Goal: Task Accomplishment & Management: Manage account settings

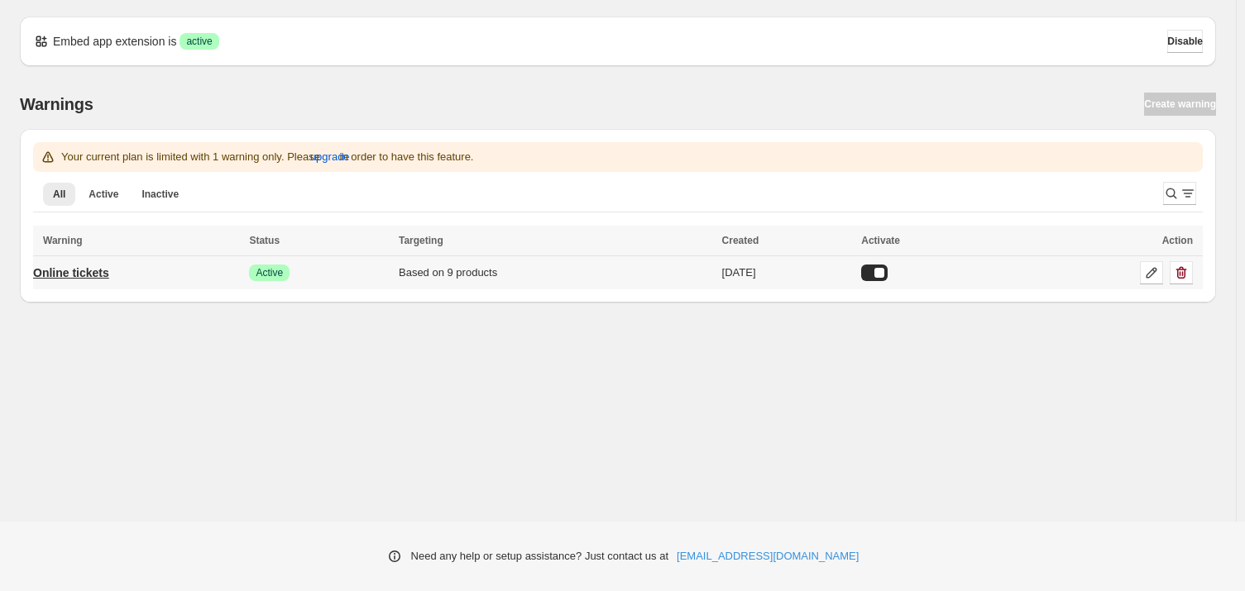
click at [109, 277] on p "Online tickets" at bounding box center [71, 273] width 76 height 17
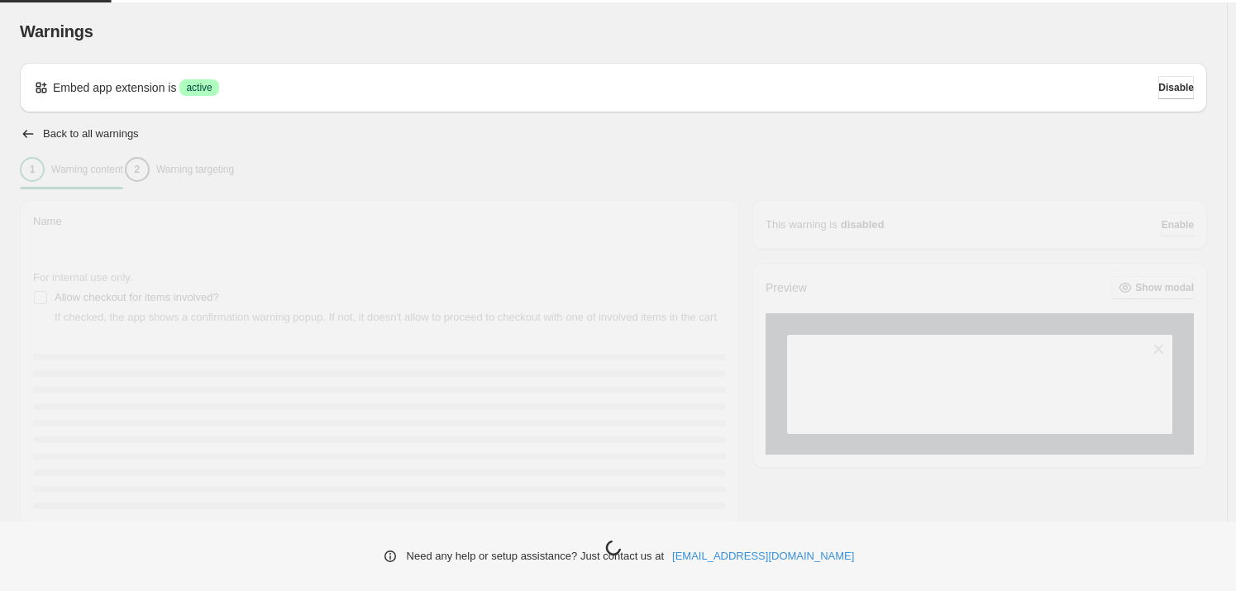
type input "**********"
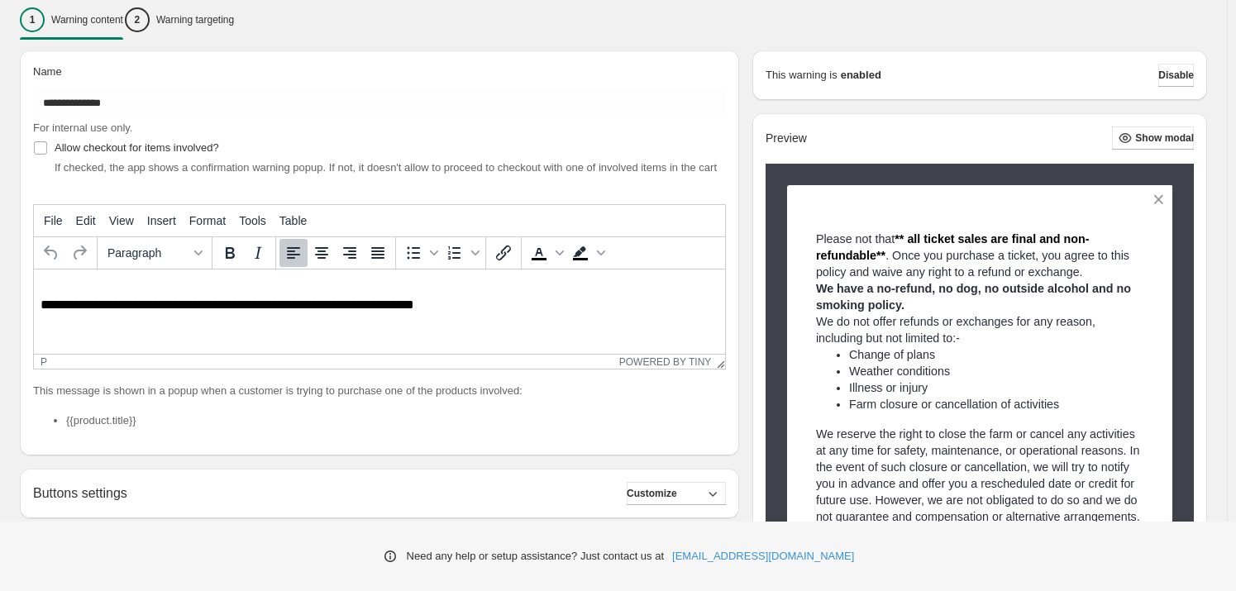
scroll to position [225, 0]
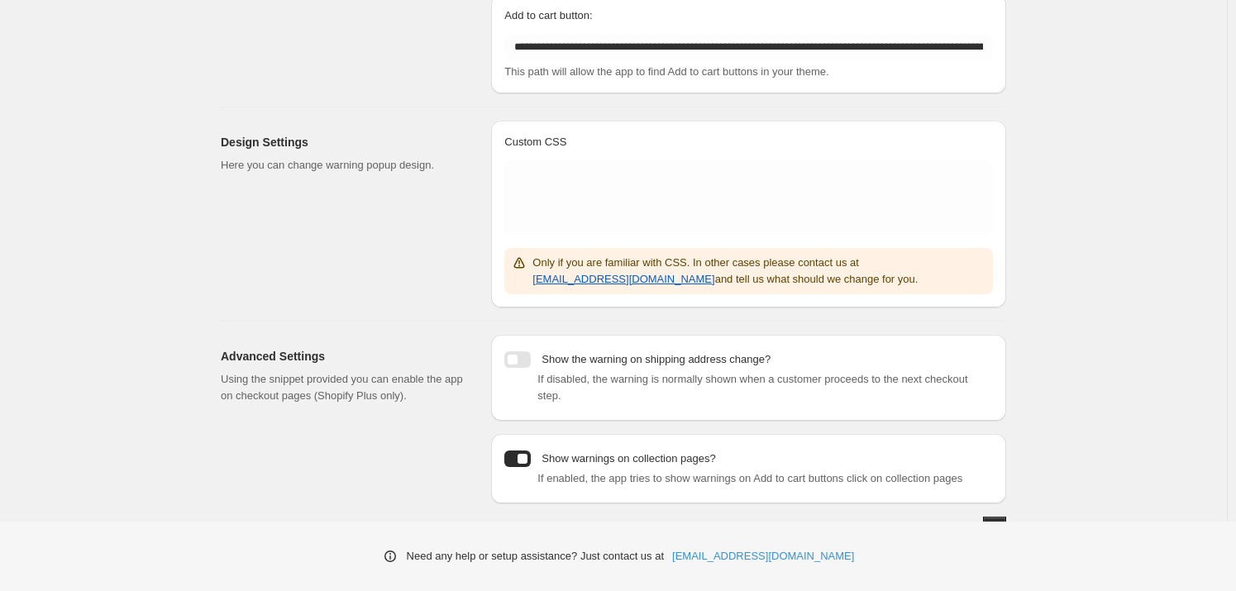
scroll to position [232, 0]
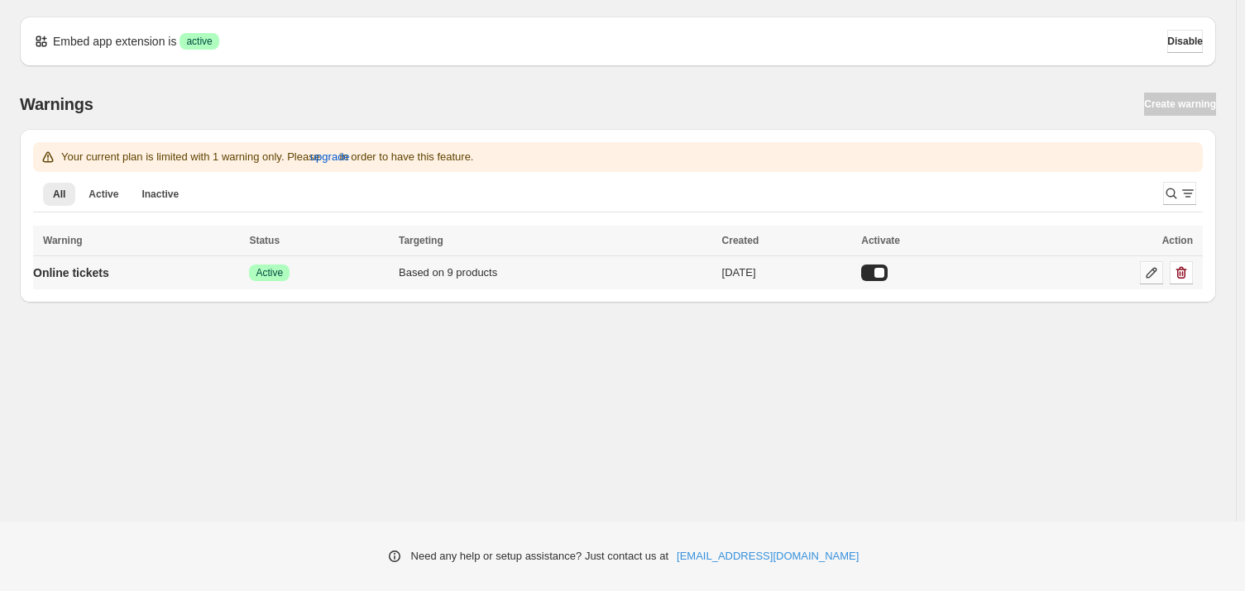
click at [1149, 274] on icon at bounding box center [1151, 273] width 17 height 17
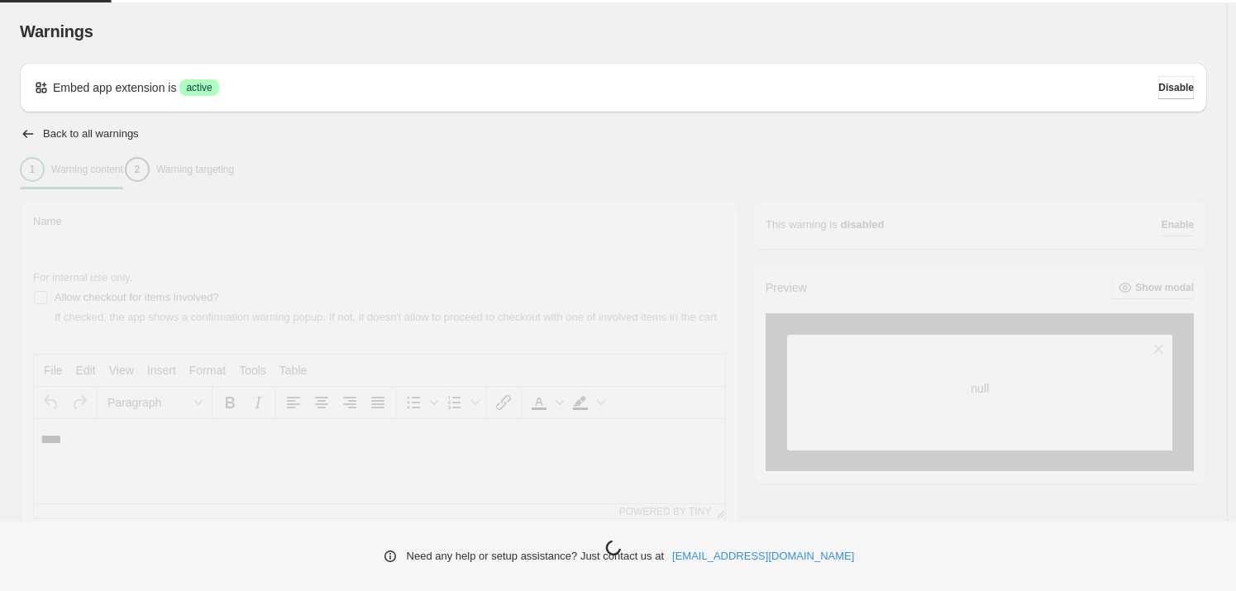
type input "**********"
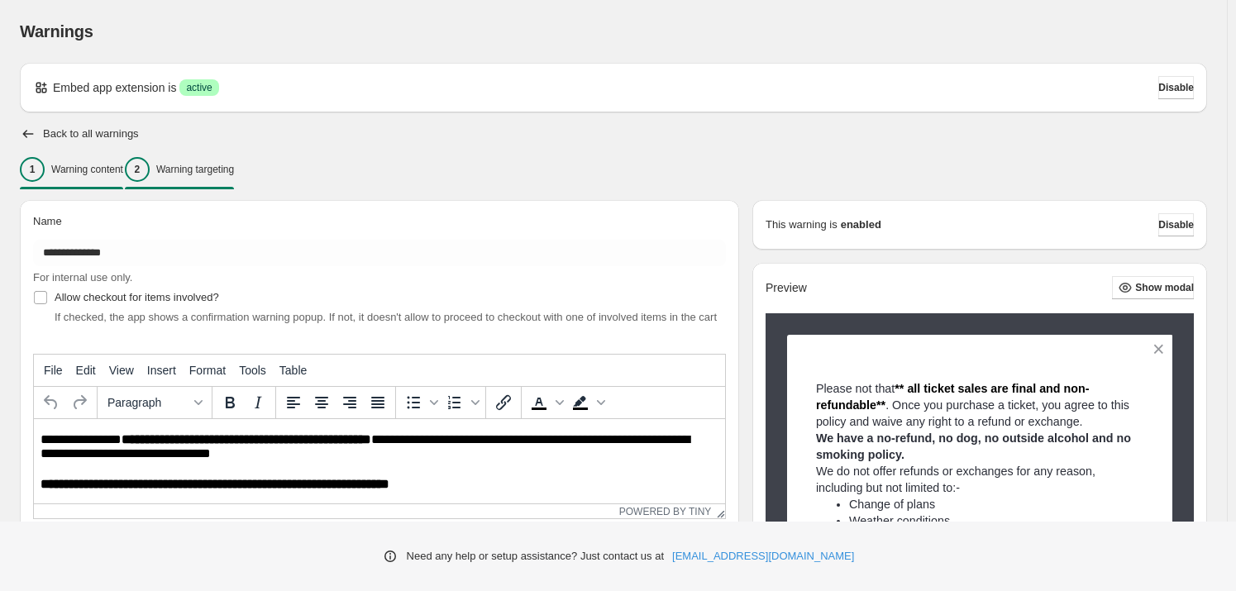
click at [207, 166] on p "Warning targeting" at bounding box center [195, 169] width 78 height 13
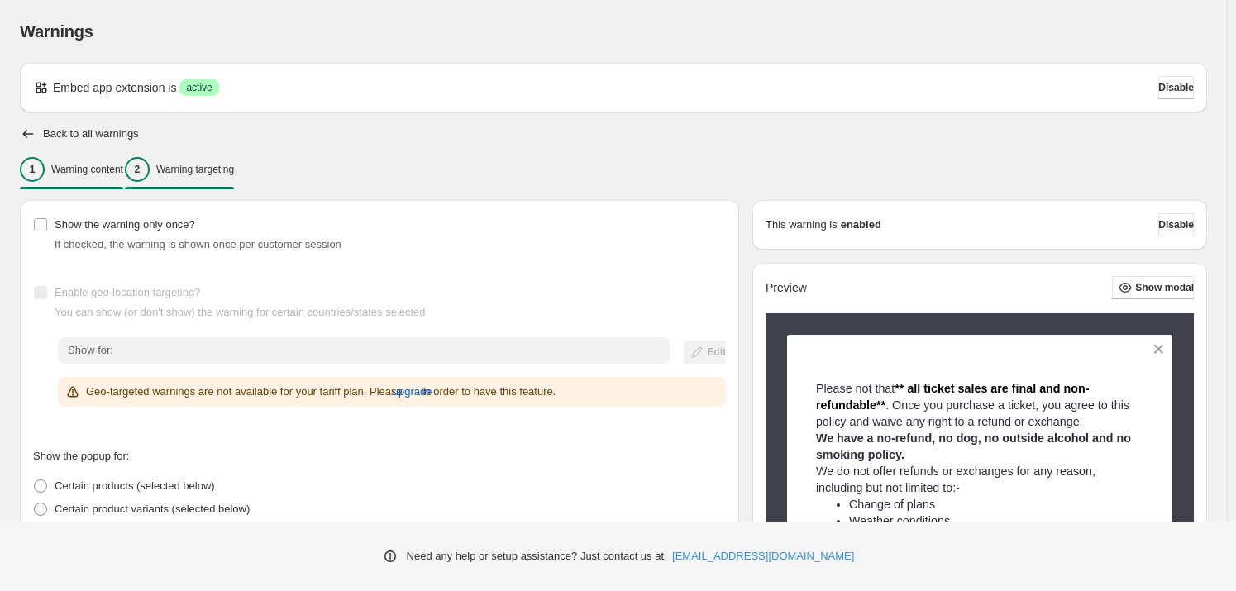
click at [123, 172] on p "Warning content" at bounding box center [87, 169] width 72 height 13
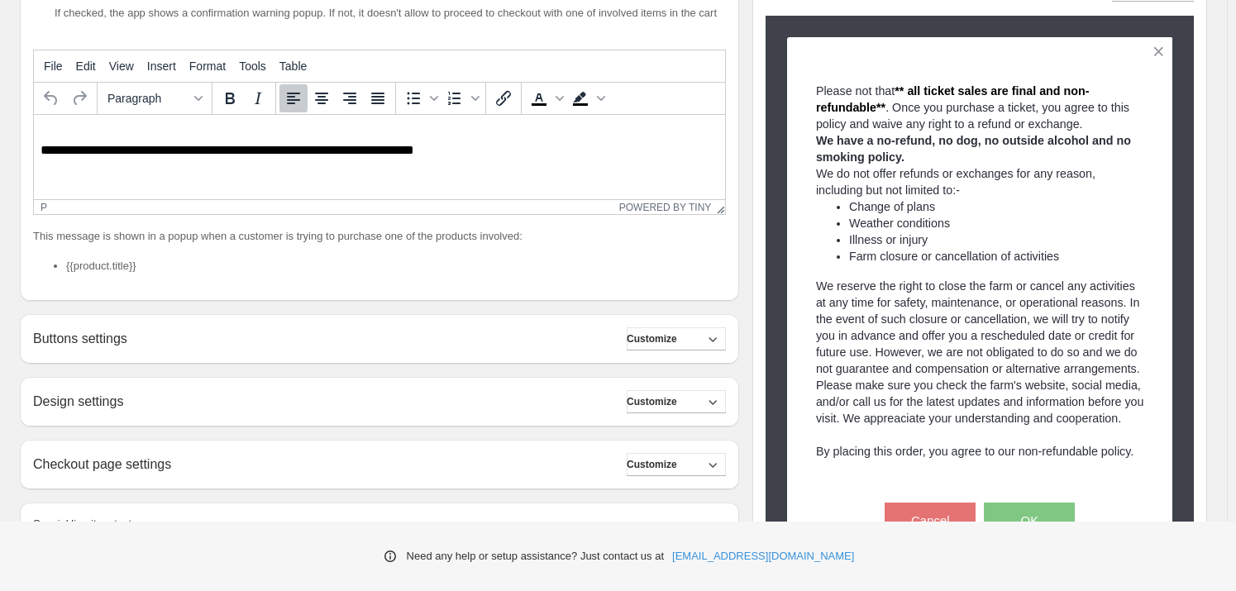
scroll to position [375, 0]
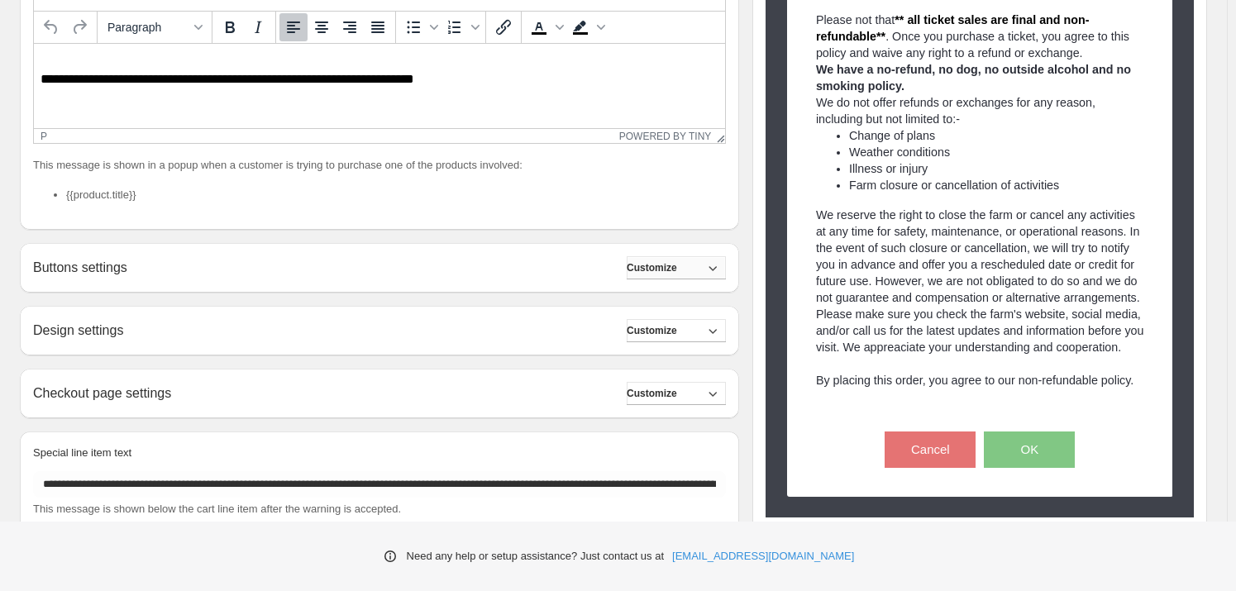
click at [709, 266] on button "Customize" at bounding box center [676, 267] width 99 height 23
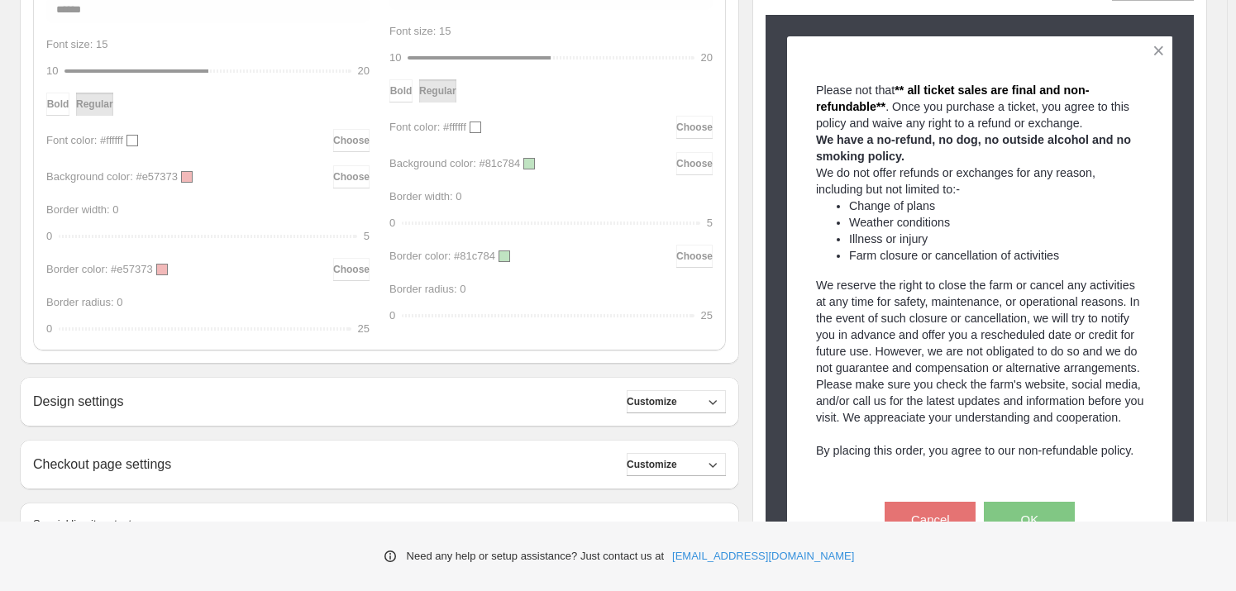
scroll to position [827, 0]
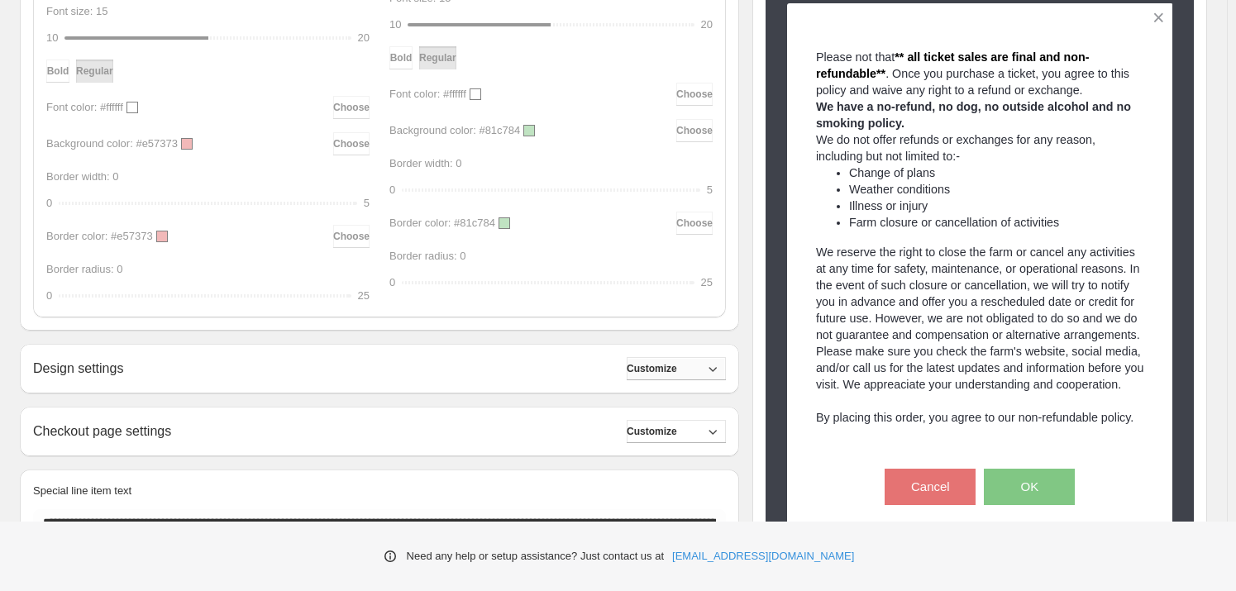
click at [675, 370] on span "Customize" at bounding box center [652, 368] width 50 height 13
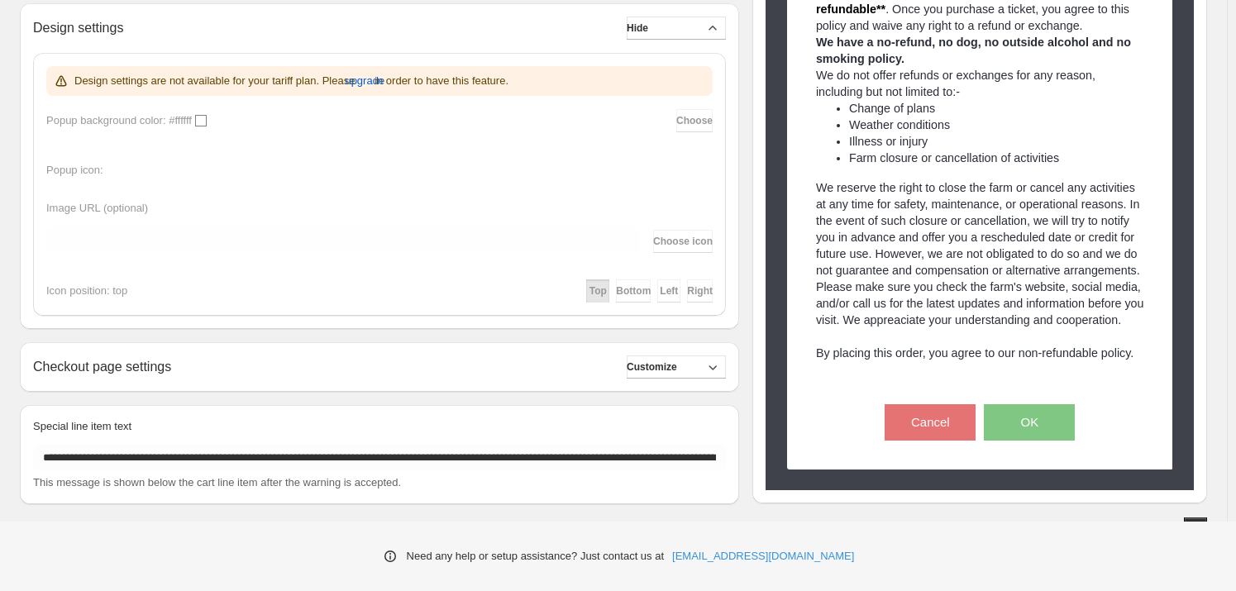
scroll to position [1186, 0]
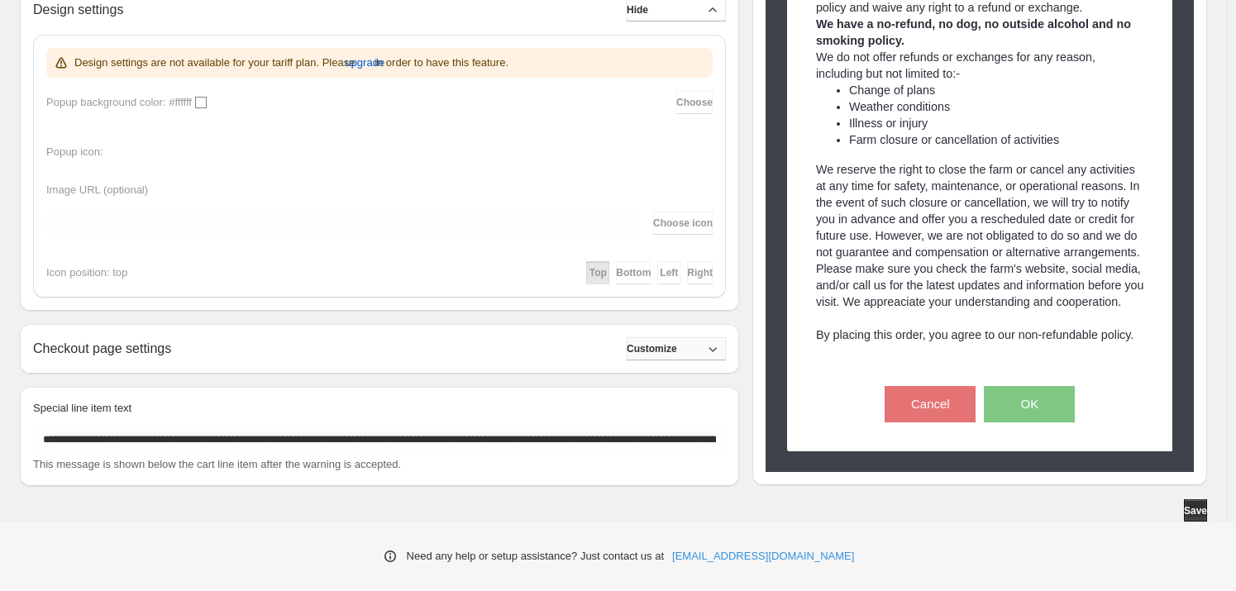
click at [667, 349] on span "Customize" at bounding box center [652, 348] width 50 height 13
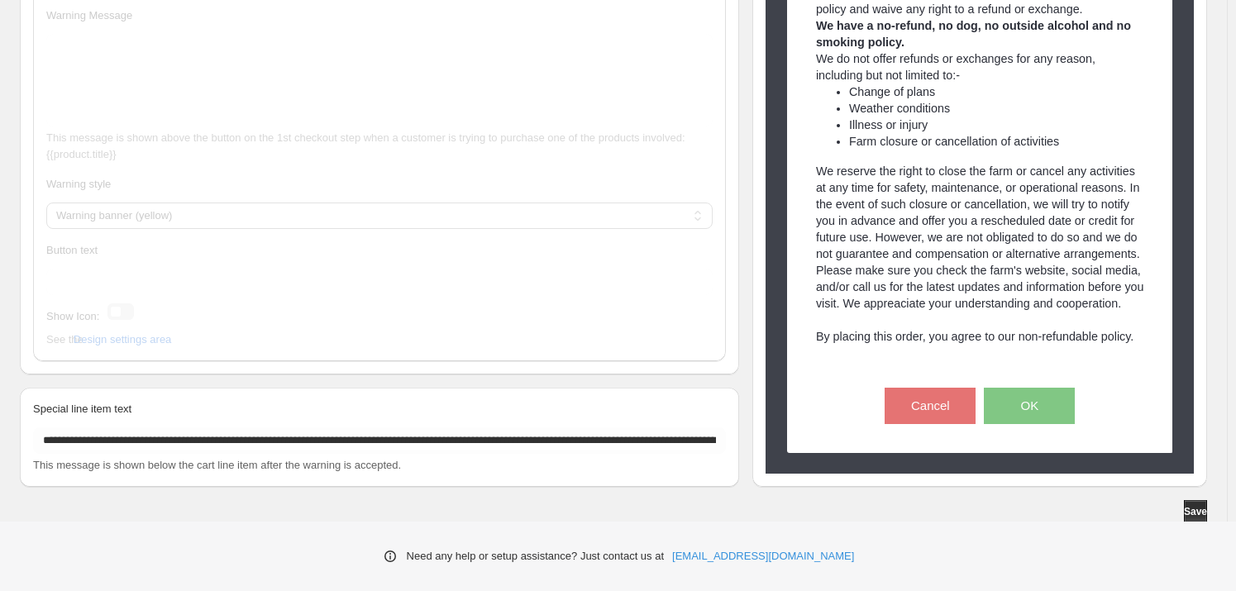
scroll to position [1674, 0]
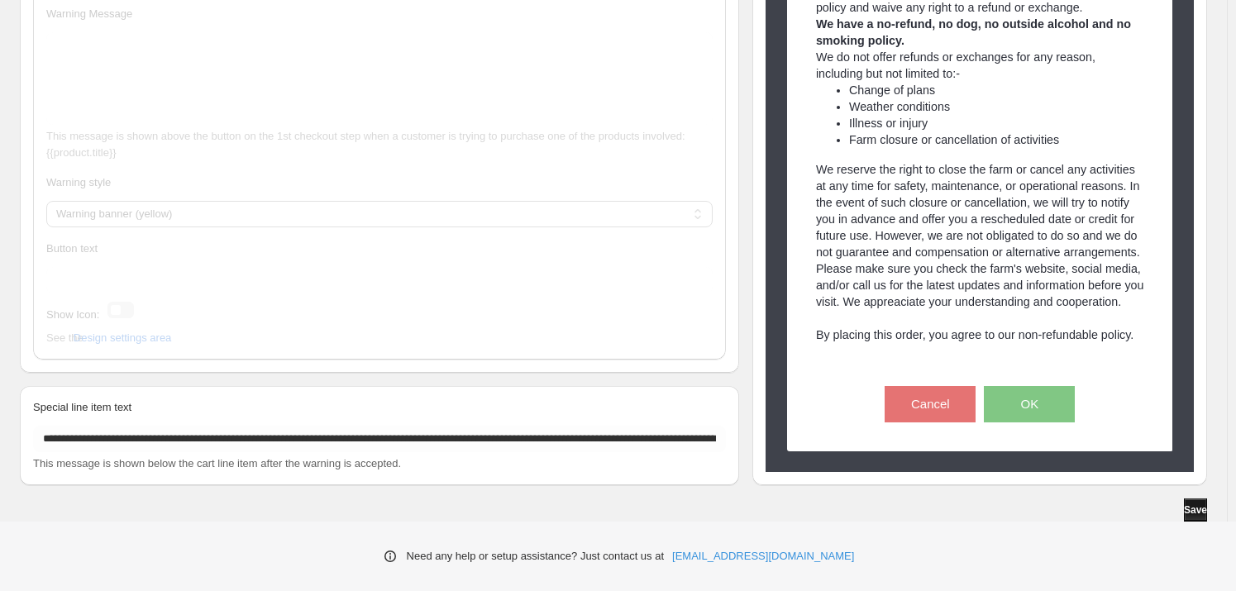
click at [1200, 519] on button "Save" at bounding box center [1195, 510] width 23 height 23
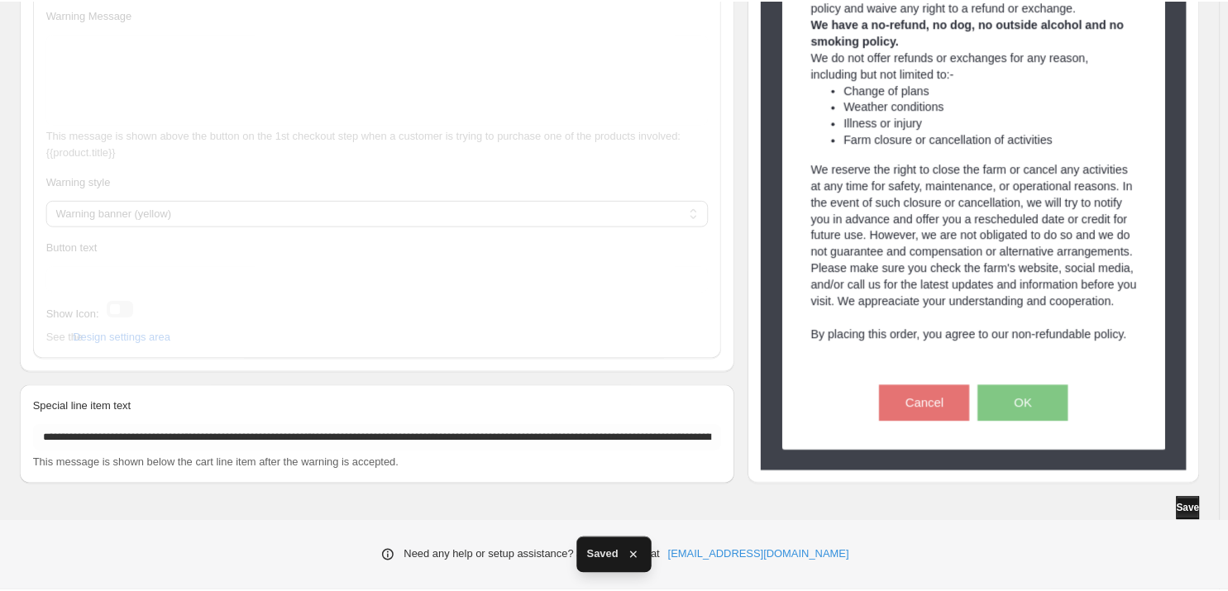
scroll to position [1671, 0]
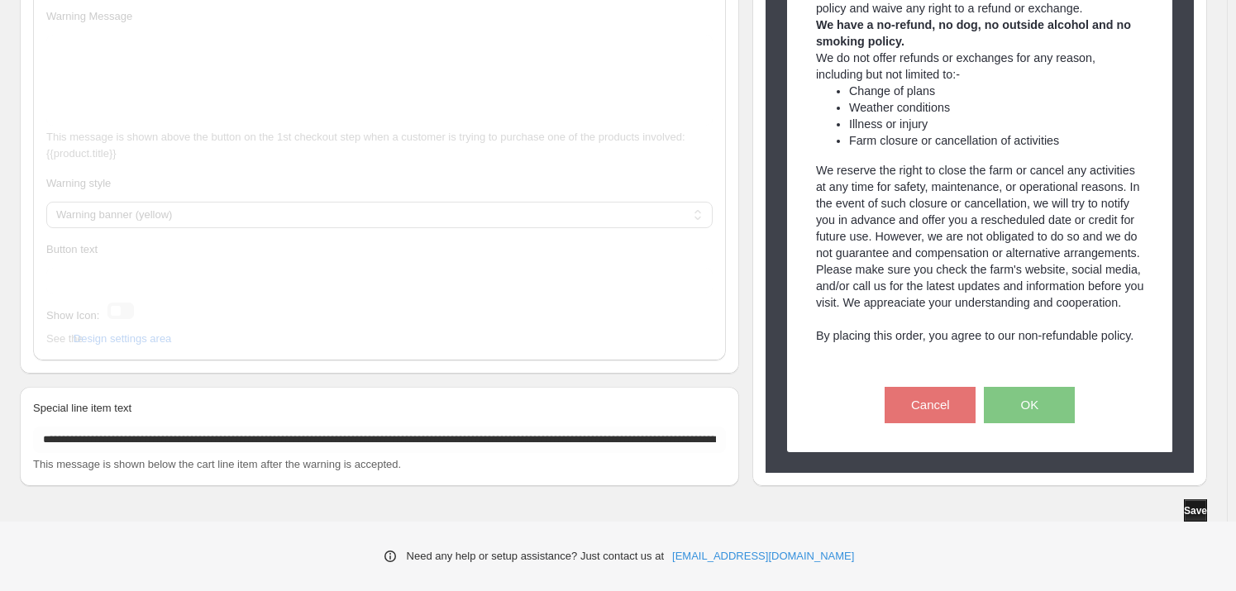
click at [1200, 519] on button "Save" at bounding box center [1195, 511] width 23 height 23
